Goal: Information Seeking & Learning: Find specific fact

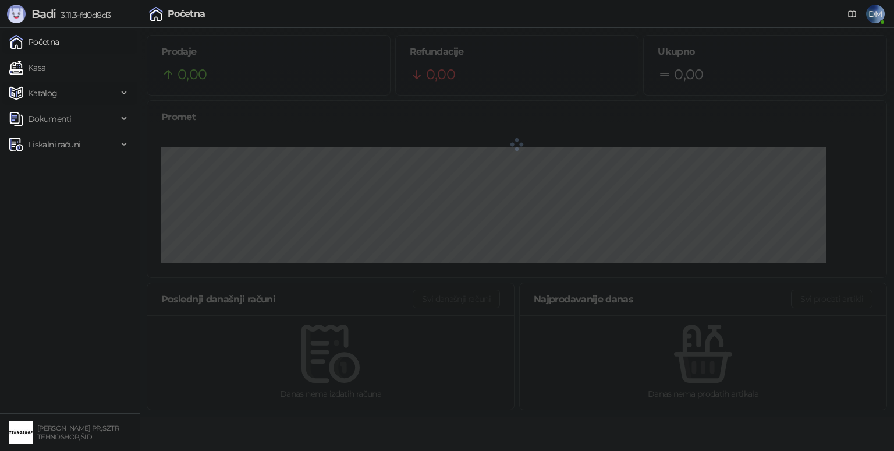
click at [52, 95] on span "Katalog" at bounding box center [43, 92] width 30 height 23
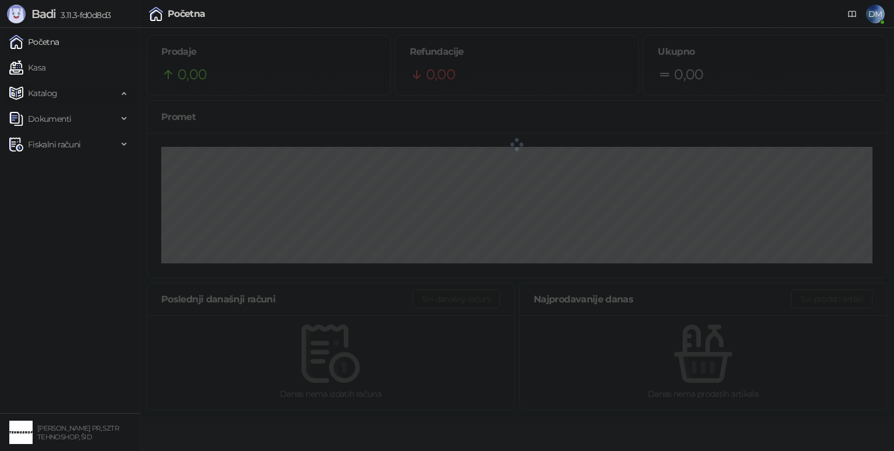
click at [45, 94] on span "Katalog" at bounding box center [43, 92] width 30 height 23
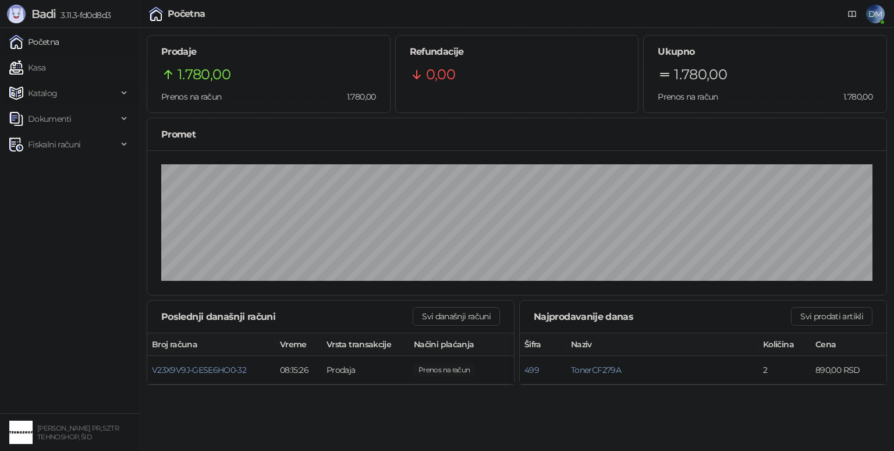
click at [58, 95] on span "Katalog" at bounding box center [63, 92] width 108 height 23
click at [47, 162] on link "Artikli" at bounding box center [34, 169] width 41 height 23
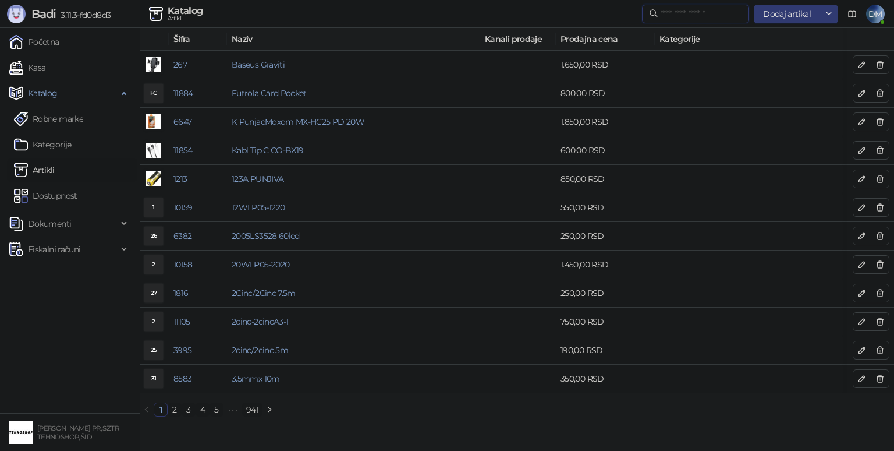
click at [696, 18] on input "text" at bounding box center [701, 14] width 81 height 13
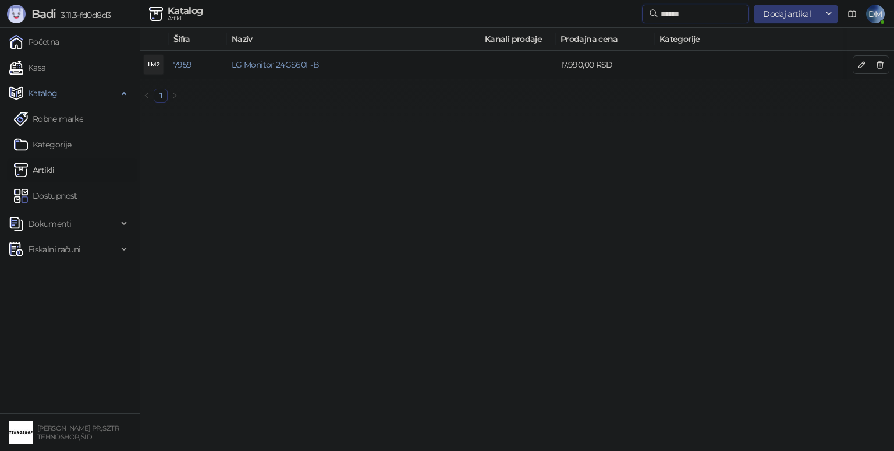
type input "******"
